Goal: Task Accomplishment & Management: Manage account settings

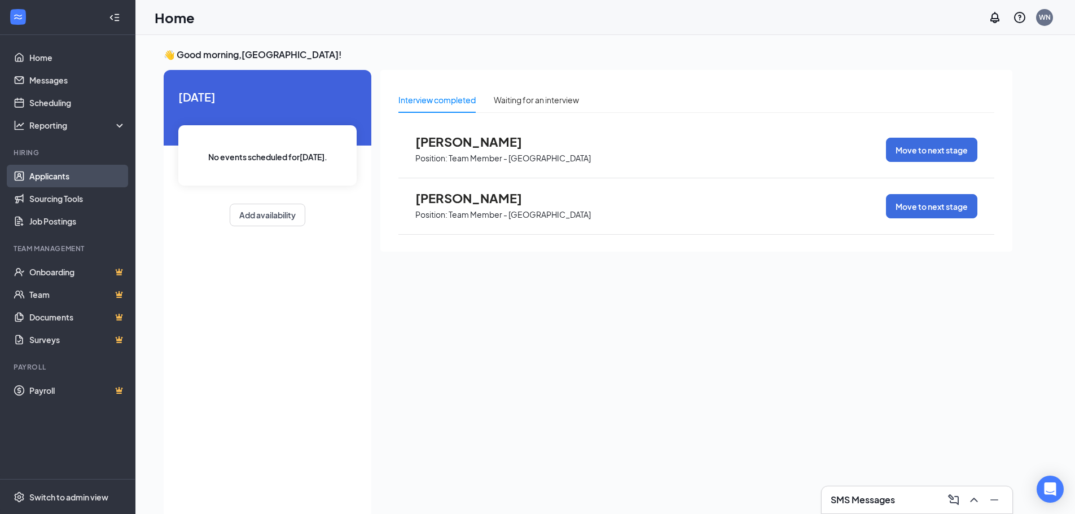
click at [68, 175] on link "Applicants" at bounding box center [77, 176] width 96 height 23
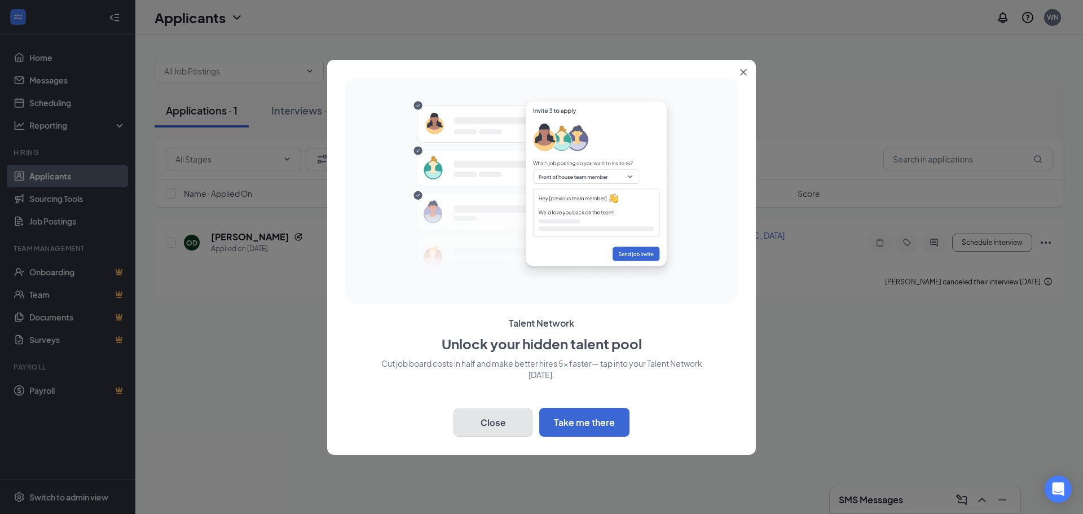
click at [509, 421] on button "Close" at bounding box center [493, 422] width 79 height 28
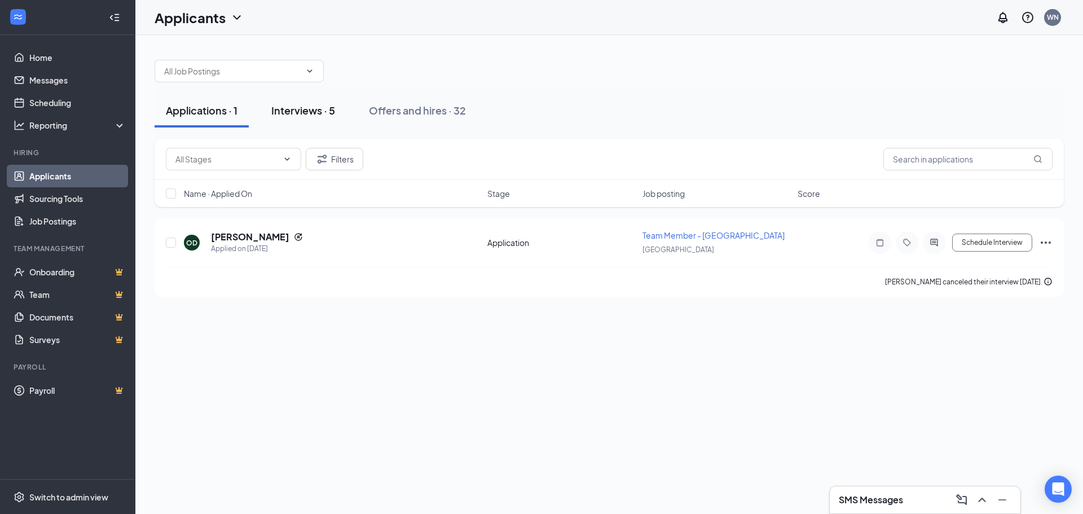
click at [303, 108] on div "Interviews · 5" at bounding box center [303, 110] width 64 height 14
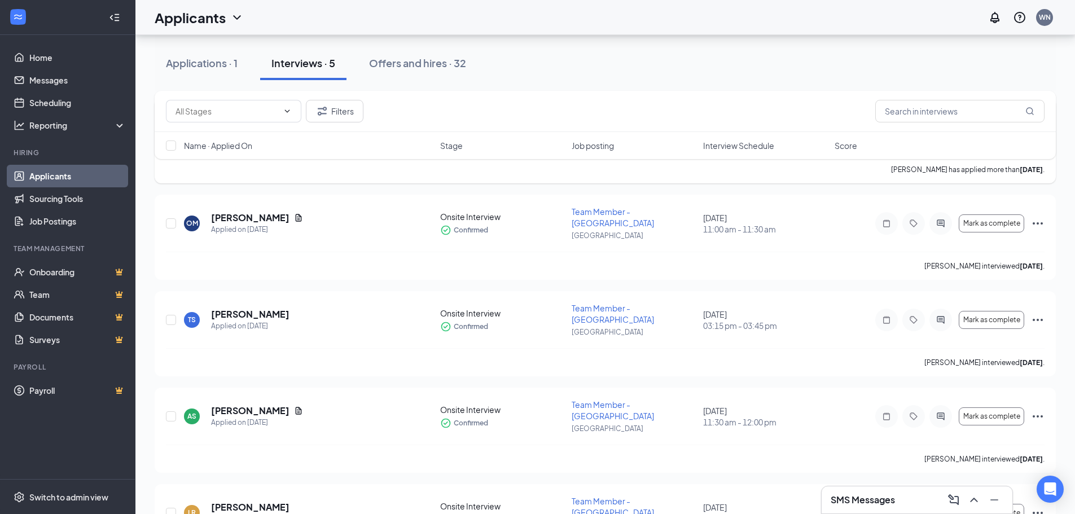
scroll to position [140, 0]
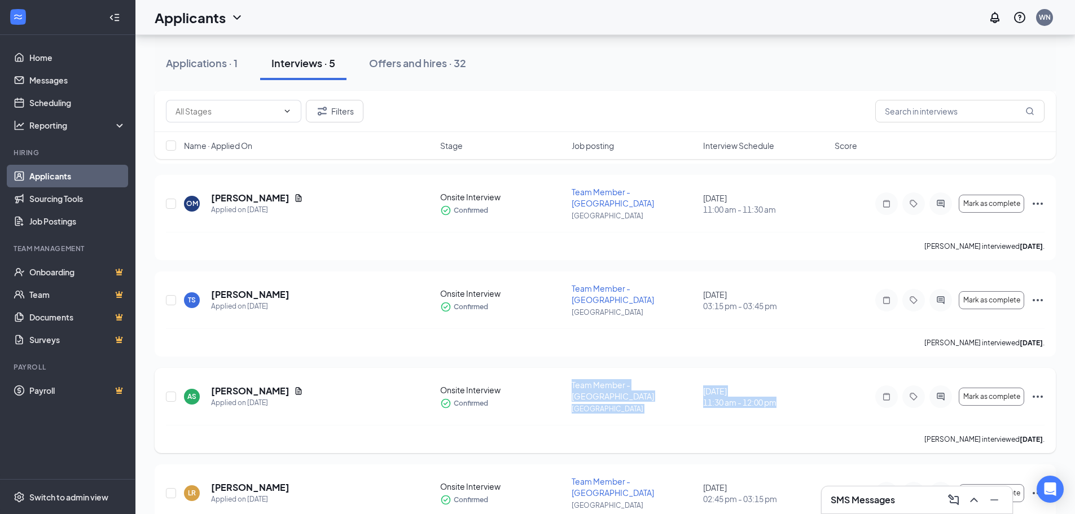
drag, startPoint x: 504, startPoint y: 383, endPoint x: 831, endPoint y: 373, distance: 327.3
click at [831, 379] on div "AS [PERSON_NAME] Applied on [DATE] Onsite Interview Confirmed Team Member - [GE…" at bounding box center [605, 402] width 878 height 46
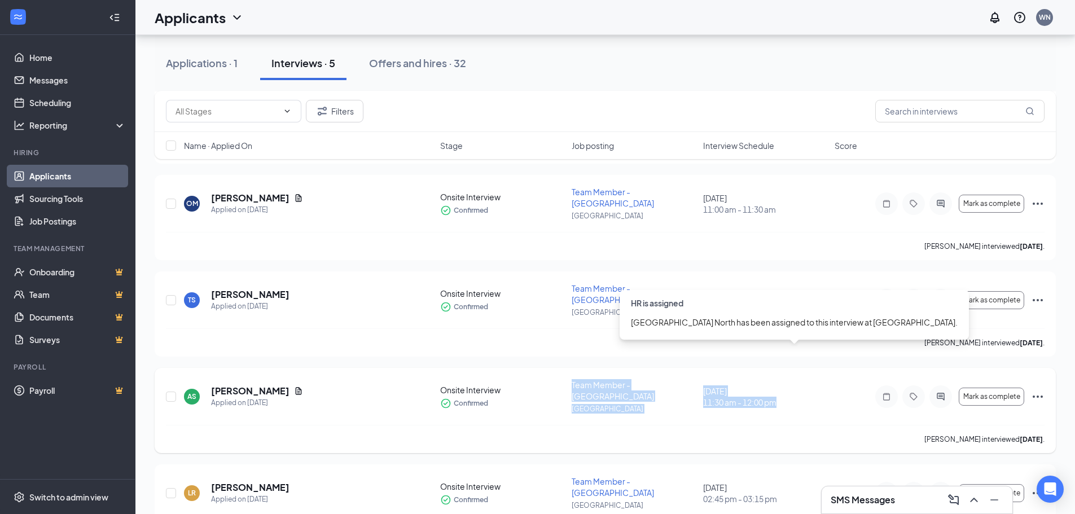
click at [831, 379] on div "AS [PERSON_NAME] Applied on [DATE] Onsite Interview Confirmed Team Member - [GE…" at bounding box center [605, 402] width 878 height 46
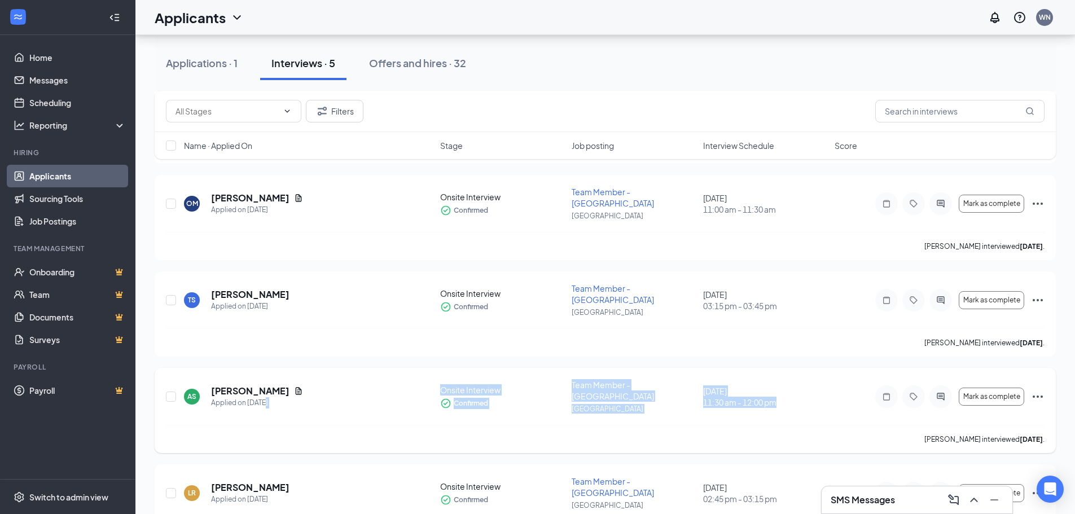
drag, startPoint x: 420, startPoint y: 361, endPoint x: 785, endPoint y: 378, distance: 365.3
click at [785, 379] on div "AS [PERSON_NAME] Applied on [DATE] Onsite Interview Confirmed Team Member - [GE…" at bounding box center [605, 402] width 878 height 46
click at [791, 380] on div "AS [PERSON_NAME] Applied on [DATE] Onsite Interview Confirmed Team Member - [GE…" at bounding box center [605, 402] width 878 height 46
click at [803, 384] on div "AS [PERSON_NAME] Applied on [DATE] Onsite Interview Confirmed Team Member - [GE…" at bounding box center [605, 402] width 878 height 46
click at [804, 425] on div "[PERSON_NAME] interviewed [DATE] ." at bounding box center [605, 439] width 878 height 28
